Goal: Book appointment/travel/reservation

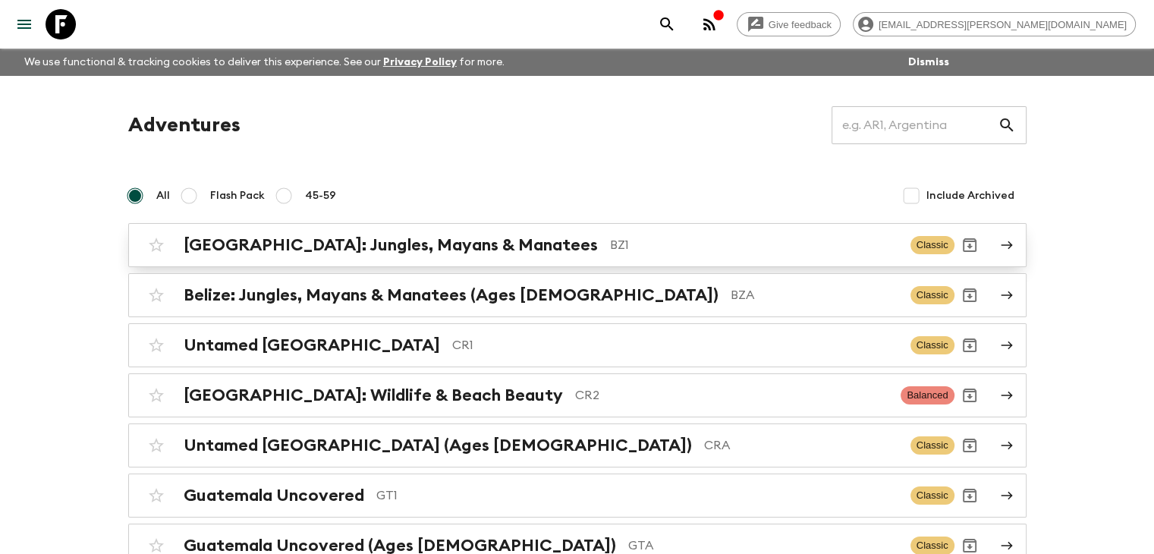
click at [424, 255] on div "[GEOGRAPHIC_DATA]: Jungles, Mayans & Manatees BZ1 Classic" at bounding box center [547, 245] width 813 height 30
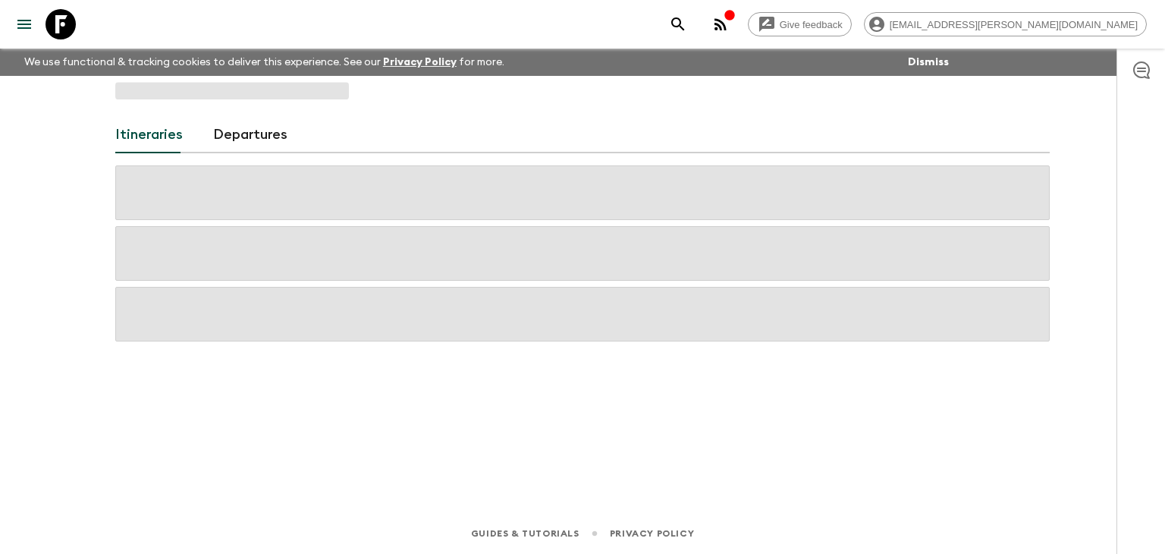
click at [424, 255] on span at bounding box center [582, 253] width 935 height 55
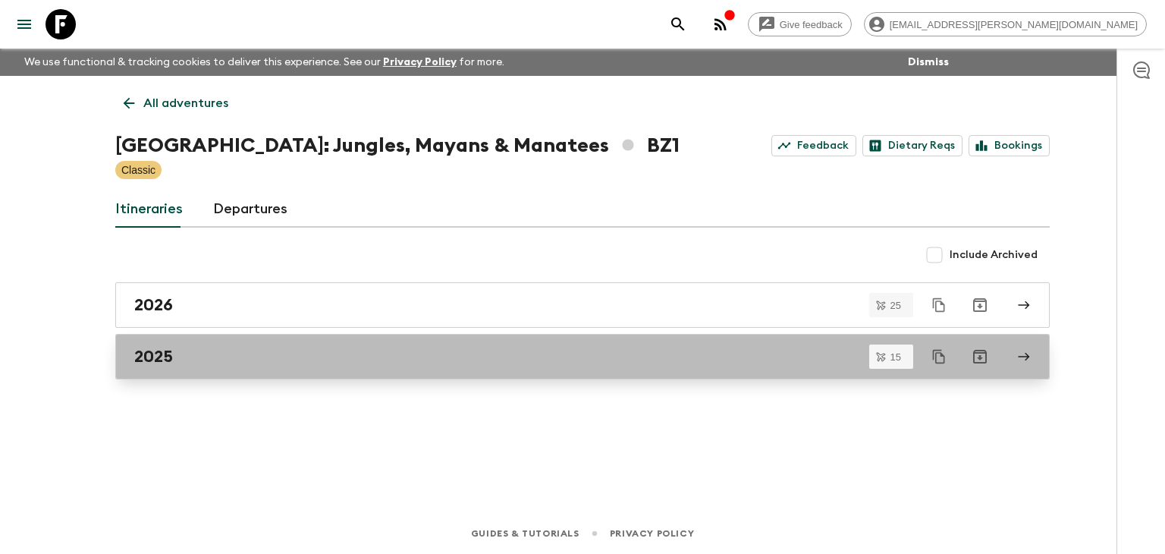
click at [193, 359] on div "2025" at bounding box center [568, 357] width 868 height 20
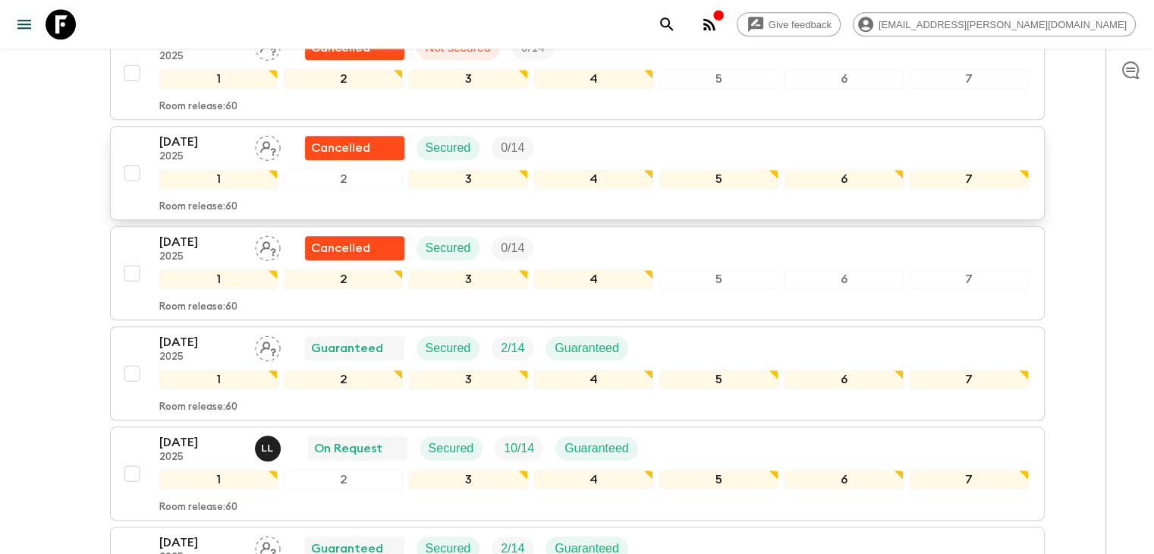
scroll to position [1365, 0]
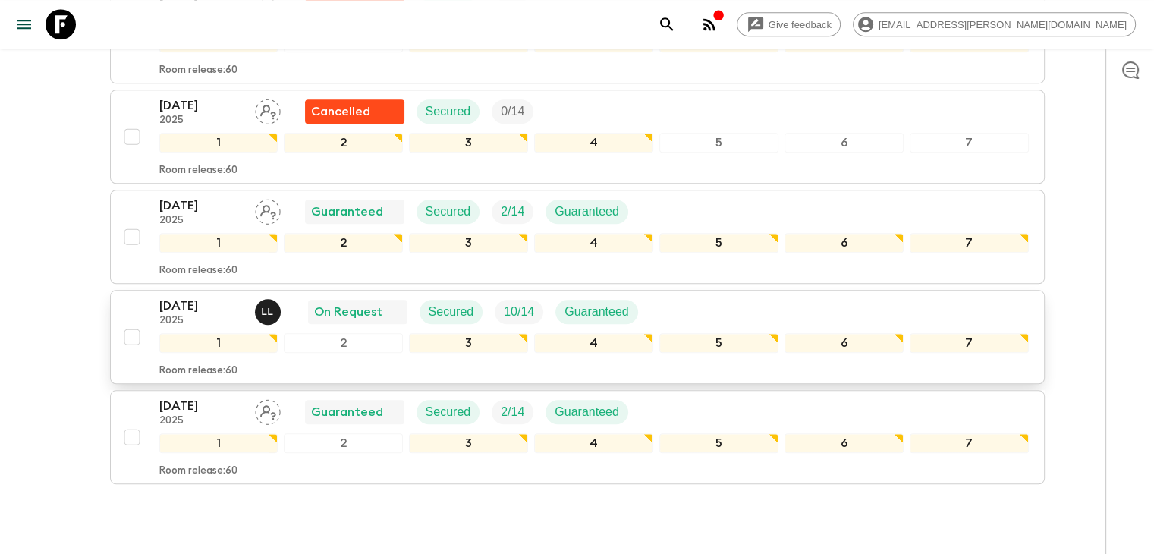
click at [207, 297] on p "[DATE]" at bounding box center [200, 306] width 83 height 18
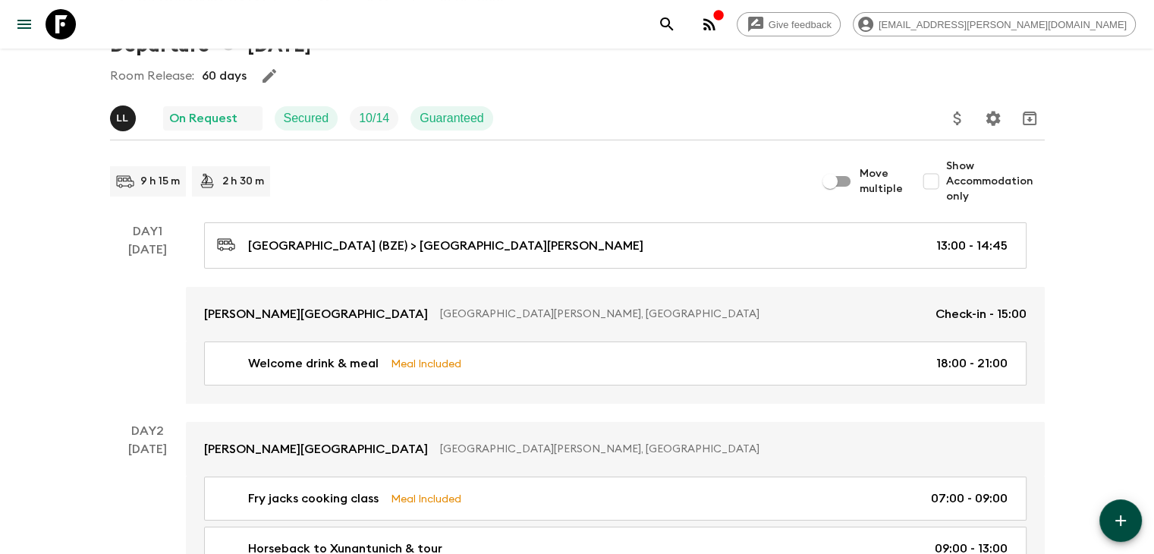
scroll to position [76, 0]
